Goal: Task Accomplishment & Management: Use online tool/utility

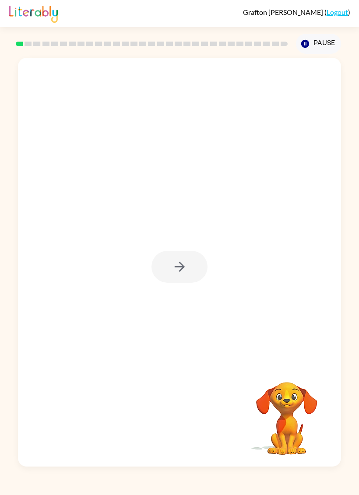
click at [175, 271] on div at bounding box center [180, 267] width 56 height 32
click at [174, 262] on icon "button" at bounding box center [179, 266] width 15 height 15
click at [174, 262] on div at bounding box center [159, 247] width 264 height 85
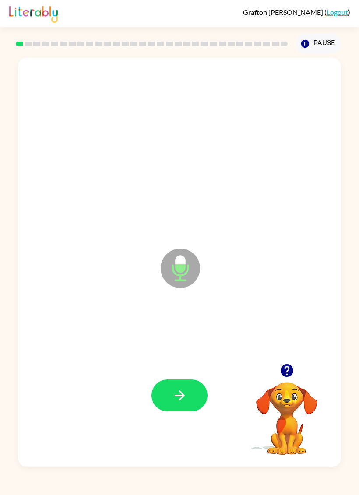
click at [166, 399] on button "button" at bounding box center [180, 396] width 56 height 32
click at [286, 362] on button "button" at bounding box center [287, 371] width 22 height 22
click at [172, 392] on icon "button" at bounding box center [179, 395] width 15 height 15
click at [173, 407] on button "button" at bounding box center [180, 396] width 56 height 32
click at [169, 404] on button "button" at bounding box center [180, 396] width 56 height 32
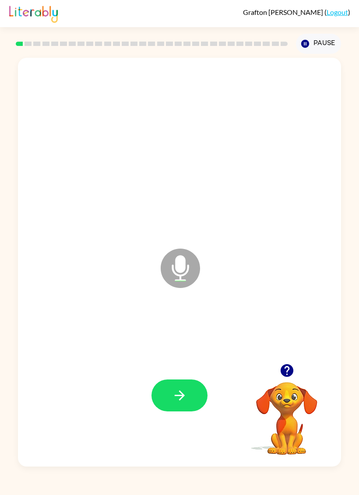
click at [176, 401] on icon "button" at bounding box center [179, 395] width 15 height 15
click at [171, 401] on button "button" at bounding box center [180, 396] width 56 height 32
click at [174, 394] on icon "button" at bounding box center [179, 395] width 15 height 15
click at [176, 401] on icon "button" at bounding box center [179, 395] width 15 height 15
click at [177, 399] on icon "button" at bounding box center [179, 395] width 15 height 15
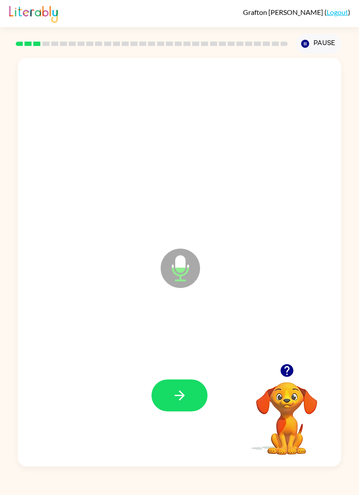
click at [157, 409] on button "button" at bounding box center [180, 396] width 56 height 32
click at [169, 412] on button "button" at bounding box center [180, 396] width 56 height 32
click at [184, 410] on button "button" at bounding box center [180, 396] width 56 height 32
click at [173, 411] on button "button" at bounding box center [180, 396] width 56 height 32
click at [178, 408] on button "button" at bounding box center [180, 396] width 56 height 32
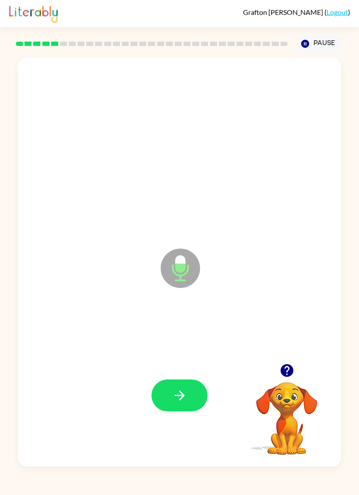
click at [170, 410] on button "button" at bounding box center [180, 396] width 56 height 32
click at [181, 401] on icon "button" at bounding box center [179, 395] width 15 height 15
click at [172, 399] on icon "button" at bounding box center [179, 395] width 15 height 15
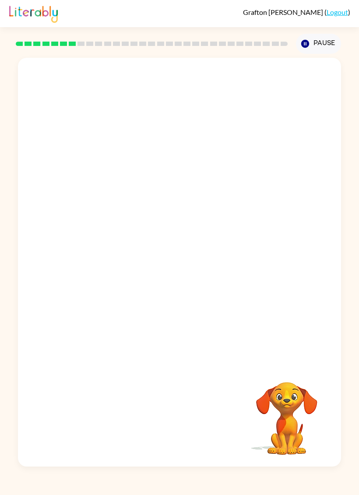
click at [300, 445] on video "Your browser must support playing .mp4 files to use Literably. Please try using…" at bounding box center [287, 413] width 88 height 88
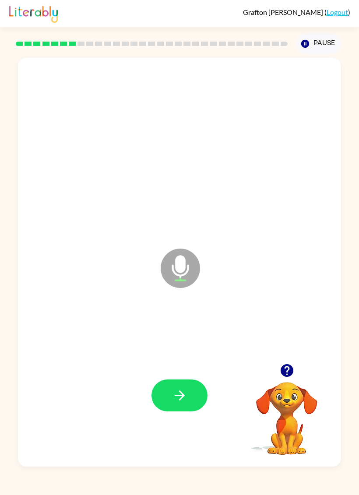
click at [180, 397] on icon "button" at bounding box center [179, 396] width 10 height 10
click at [176, 402] on icon "button" at bounding box center [179, 395] width 15 height 15
click at [176, 406] on button "button" at bounding box center [180, 396] width 56 height 32
click at [178, 407] on button "button" at bounding box center [180, 396] width 56 height 32
click at [173, 411] on button "button" at bounding box center [180, 396] width 56 height 32
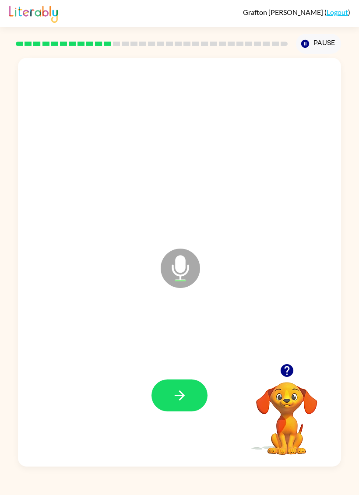
click at [172, 400] on icon "button" at bounding box center [179, 395] width 15 height 15
click at [172, 393] on icon "button" at bounding box center [179, 395] width 15 height 15
click at [184, 409] on button "button" at bounding box center [180, 396] width 56 height 32
click at [168, 404] on button "button" at bounding box center [180, 396] width 56 height 32
click at [173, 401] on icon "button" at bounding box center [179, 395] width 15 height 15
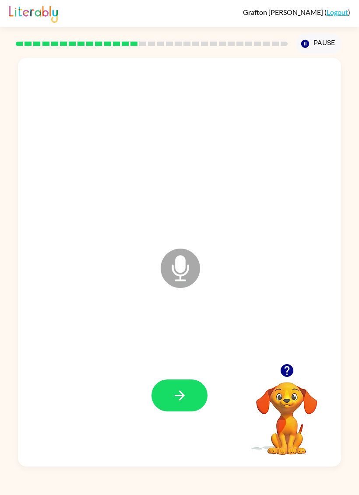
click at [171, 412] on button "button" at bounding box center [180, 396] width 56 height 32
click at [176, 399] on icon "button" at bounding box center [179, 395] width 15 height 15
click at [173, 396] on icon "button" at bounding box center [179, 395] width 15 height 15
click at [173, 397] on icon "button" at bounding box center [179, 395] width 15 height 15
click at [172, 396] on div at bounding box center [180, 396] width 56 height 32
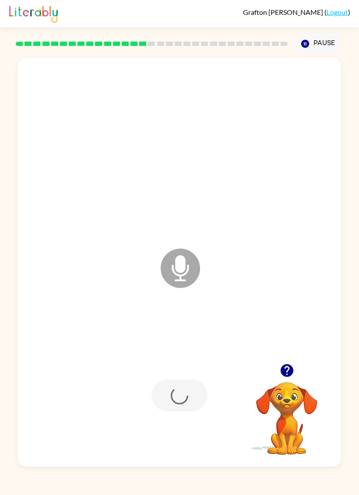
click at [188, 394] on div at bounding box center [180, 396] width 56 height 32
click at [175, 400] on icon "button" at bounding box center [179, 395] width 15 height 15
click at [184, 392] on icon "button" at bounding box center [179, 395] width 15 height 15
click at [174, 400] on icon "button" at bounding box center [179, 395] width 15 height 15
click at [160, 375] on div at bounding box center [180, 396] width 306 height 125
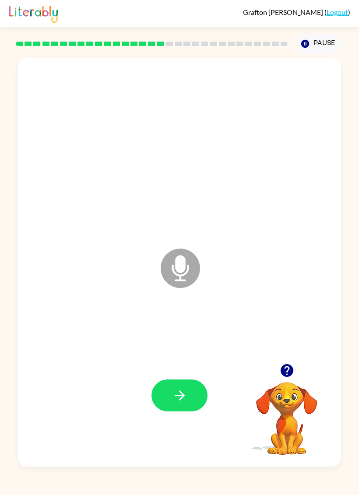
click at [166, 391] on button "button" at bounding box center [180, 396] width 56 height 32
click at [187, 399] on icon "button" at bounding box center [179, 395] width 15 height 15
click at [160, 400] on button "button" at bounding box center [180, 396] width 56 height 32
click at [173, 400] on icon "button" at bounding box center [179, 395] width 15 height 15
click at [177, 403] on icon "button" at bounding box center [179, 395] width 15 height 15
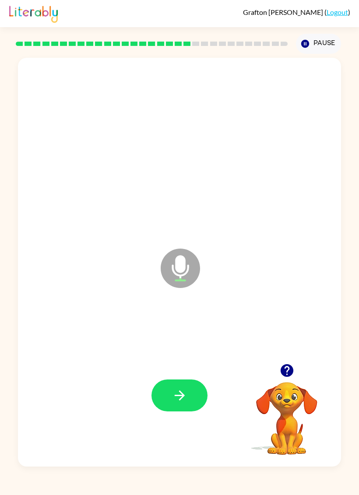
click at [173, 397] on icon "button" at bounding box center [179, 395] width 15 height 15
click at [173, 398] on icon "button" at bounding box center [179, 395] width 15 height 15
click at [170, 403] on button "button" at bounding box center [180, 396] width 56 height 32
click at [166, 401] on button "button" at bounding box center [180, 396] width 56 height 32
click at [169, 394] on button "button" at bounding box center [180, 396] width 56 height 32
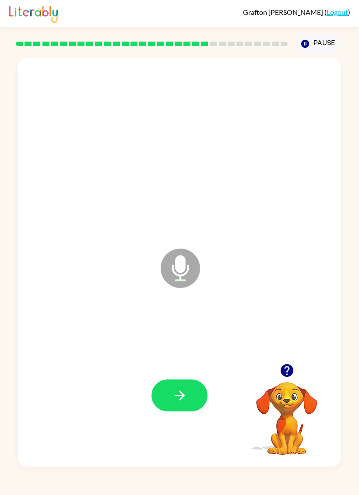
click at [164, 397] on button "button" at bounding box center [180, 396] width 56 height 32
click at [176, 402] on icon "button" at bounding box center [179, 395] width 15 height 15
click at [171, 406] on button "button" at bounding box center [180, 396] width 56 height 32
click at [158, 403] on button "button" at bounding box center [180, 396] width 56 height 32
click at [169, 396] on button "button" at bounding box center [180, 396] width 56 height 32
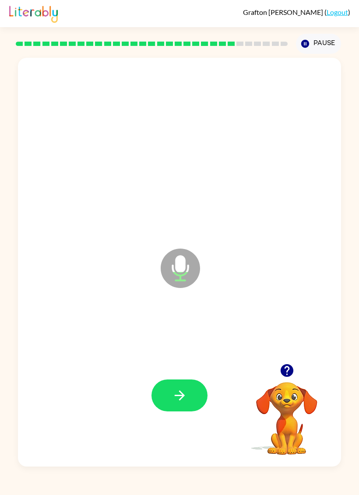
click at [159, 402] on button "button" at bounding box center [180, 396] width 56 height 32
click at [158, 399] on button "button" at bounding box center [180, 396] width 56 height 32
click at [166, 392] on button "button" at bounding box center [180, 396] width 56 height 32
click at [172, 399] on icon "button" at bounding box center [179, 395] width 15 height 15
click at [169, 383] on button "button" at bounding box center [180, 396] width 56 height 32
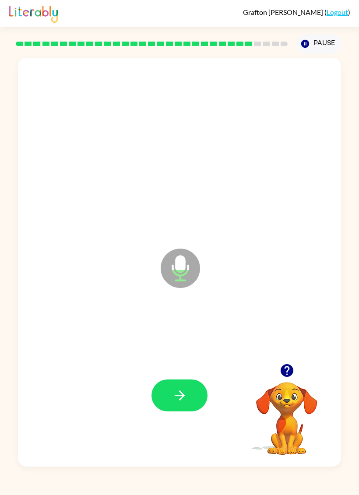
click at [178, 385] on button "button" at bounding box center [180, 396] width 56 height 32
click at [173, 401] on icon "button" at bounding box center [179, 395] width 15 height 15
click at [166, 408] on button "button" at bounding box center [180, 396] width 56 height 32
click at [167, 403] on button "button" at bounding box center [180, 396] width 56 height 32
click at [161, 414] on div at bounding box center [180, 396] width 306 height 125
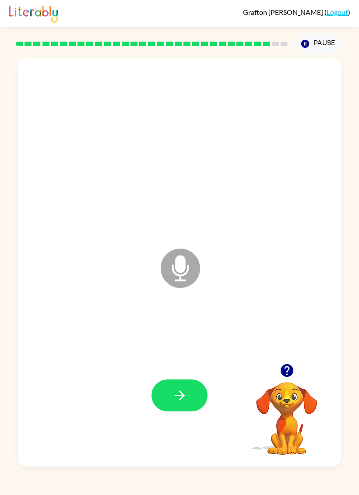
click at [180, 395] on icon "button" at bounding box center [179, 395] width 15 height 15
click at [168, 412] on button "button" at bounding box center [180, 396] width 56 height 32
click at [180, 405] on button "button" at bounding box center [180, 396] width 56 height 32
click at [184, 399] on icon "button" at bounding box center [179, 395] width 15 height 15
